Goal: Find specific page/section: Find specific page/section

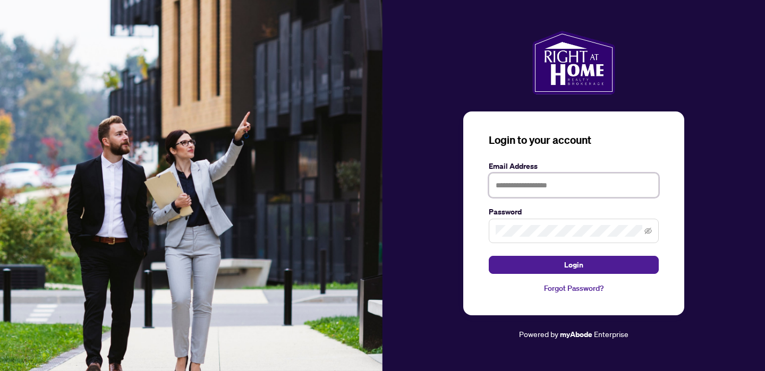
type input "**********"
click at [574, 265] on button "Login" at bounding box center [574, 265] width 170 height 18
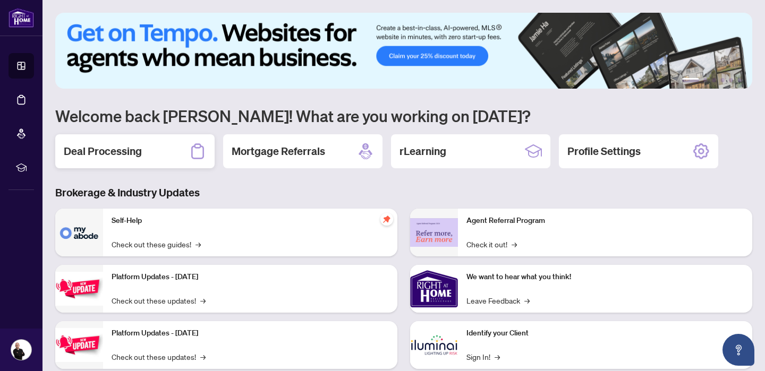
click at [139, 155] on h2 "Deal Processing" at bounding box center [103, 151] width 78 height 15
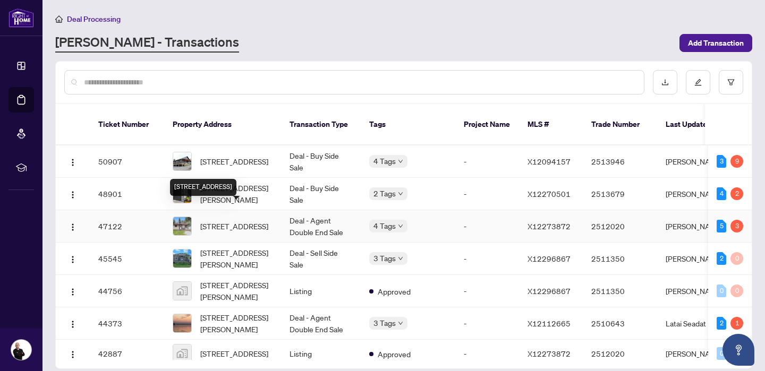
click at [217, 220] on span "[STREET_ADDRESS]" at bounding box center [234, 226] width 68 height 12
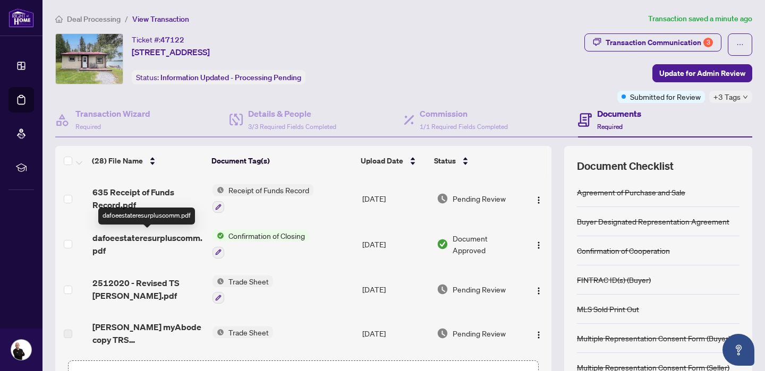
click at [164, 238] on span "dafoeestateresurpluscomm.pdf" at bounding box center [148, 244] width 112 height 25
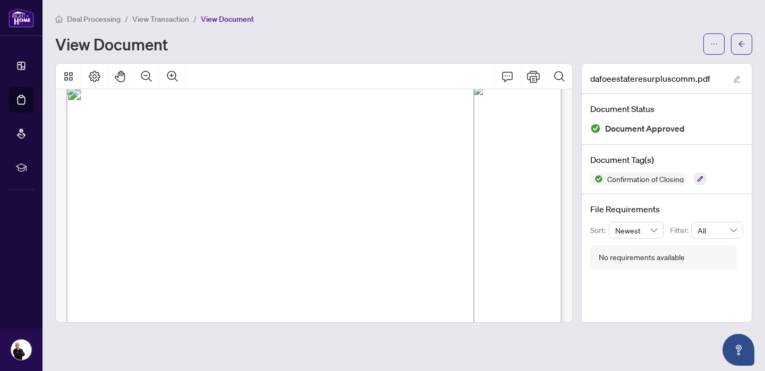
scroll to position [6, 0]
click at [151, 21] on span "View Transaction" at bounding box center [160, 19] width 57 height 10
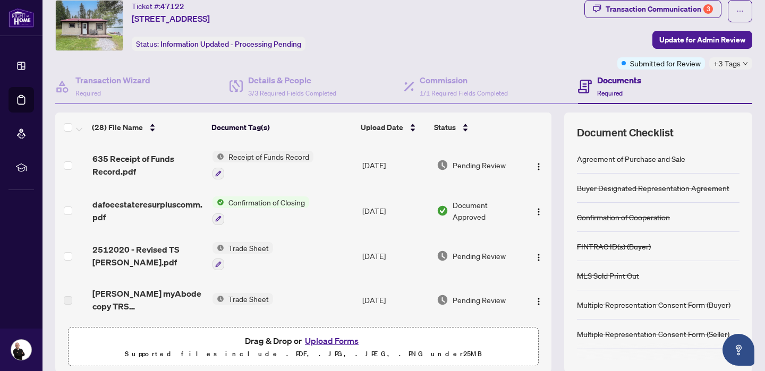
scroll to position [61, 0]
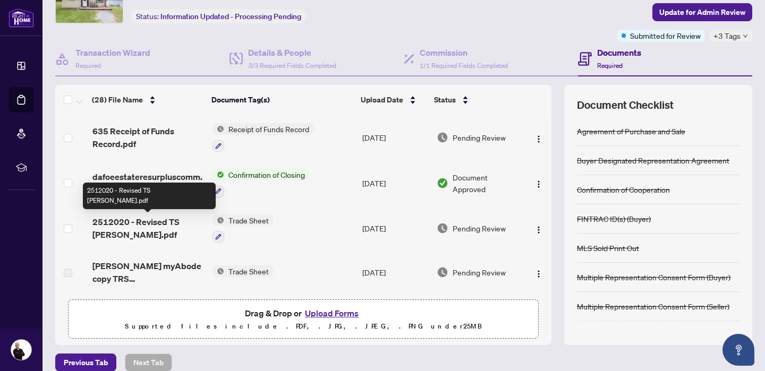
click at [148, 223] on span "2512020 - Revised TS [PERSON_NAME].pdf" at bounding box center [148, 228] width 112 height 25
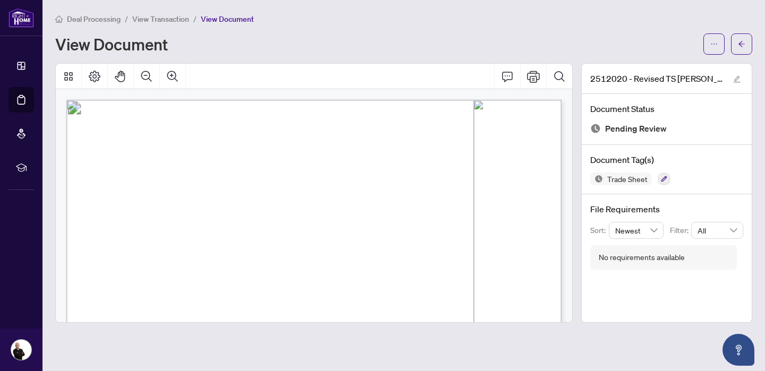
click at [169, 21] on span "View Transaction" at bounding box center [160, 19] width 57 height 10
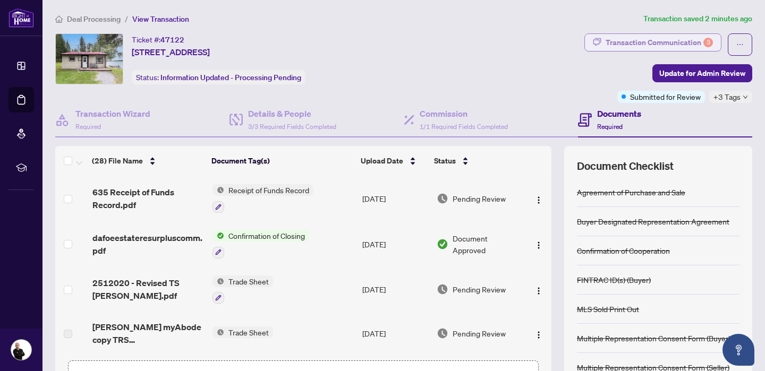
click at [658, 41] on div "Transaction Communication 3" at bounding box center [659, 42] width 107 height 17
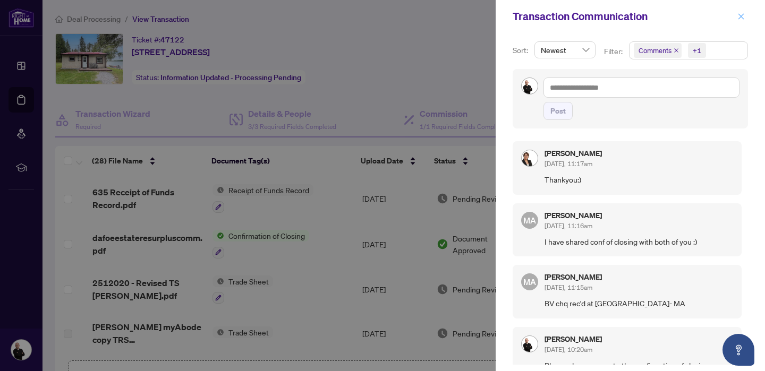
click at [742, 14] on icon "close" at bounding box center [740, 16] width 7 height 7
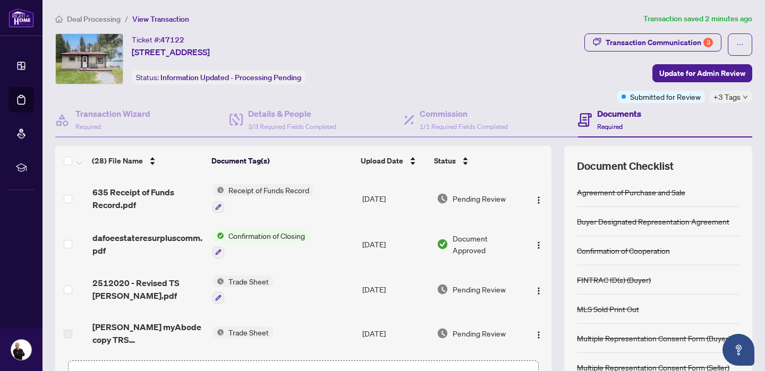
click at [744, 97] on icon "down" at bounding box center [745, 97] width 5 height 5
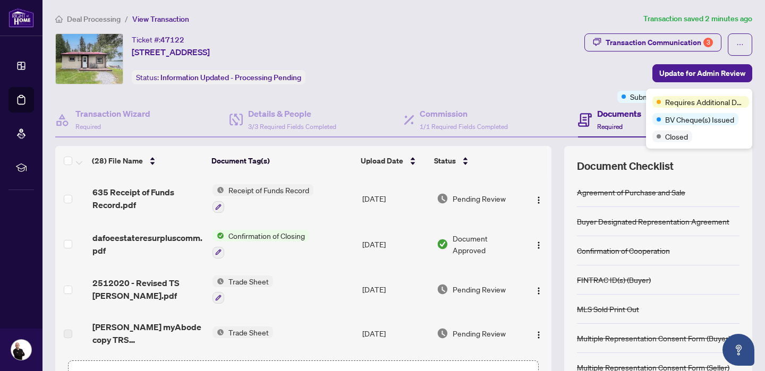
click at [498, 75] on div "Ticket #: 47122 [STREET_ADDRESS] Status: Information Updated - Processing Pendi…" at bounding box center [317, 58] width 525 height 51
